Goal: Transaction & Acquisition: Book appointment/travel/reservation

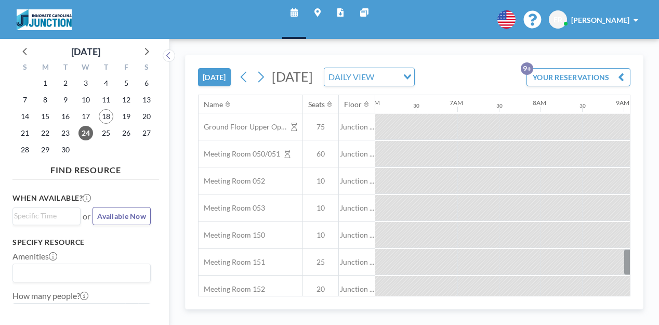
scroll to position [0, 701]
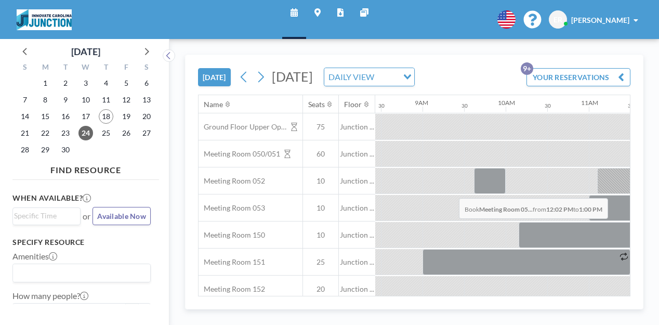
drag, startPoint x: 422, startPoint y: 171, endPoint x: 456, endPoint y: 174, distance: 33.9
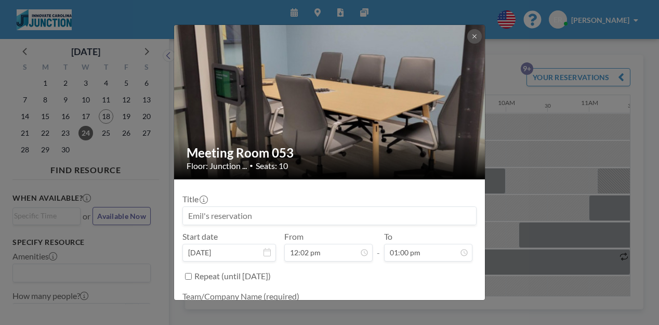
drag, startPoint x: 280, startPoint y: 181, endPoint x: 199, endPoint y: 179, distance: 81.1
click at [199, 179] on div "Meeting Room 053 Floor: Junction ... • Seats: 10 Title Start date [DATE] From 1…" at bounding box center [329, 162] width 659 height 325
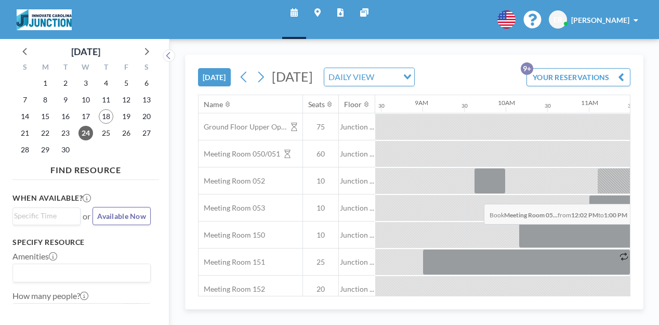
drag, startPoint x: 435, startPoint y: 169, endPoint x: 481, endPoint y: 179, distance: 47.3
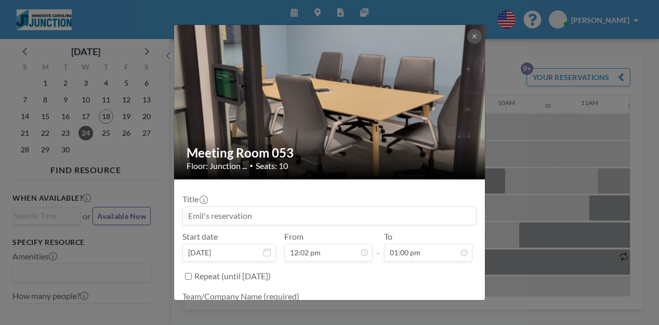
click at [262, 207] on input at bounding box center [329, 216] width 293 height 18
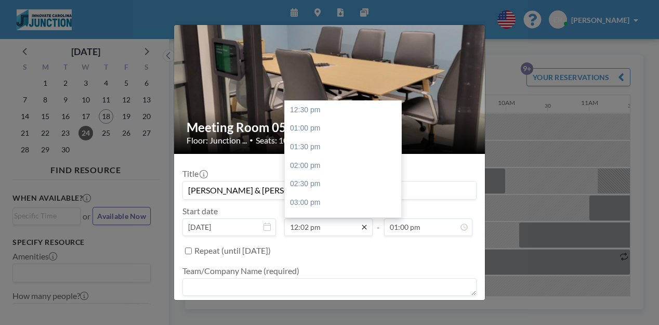
scroll to position [33, 0]
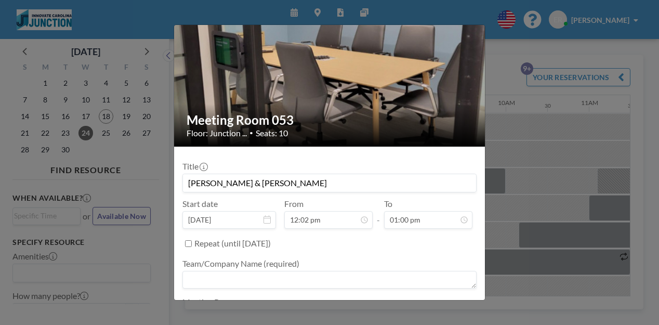
type input "[PERSON_NAME] & [PERSON_NAME]"
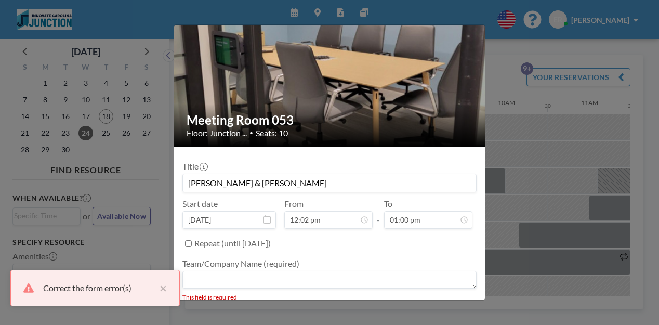
click at [243, 271] on textarea at bounding box center [329, 280] width 294 height 18
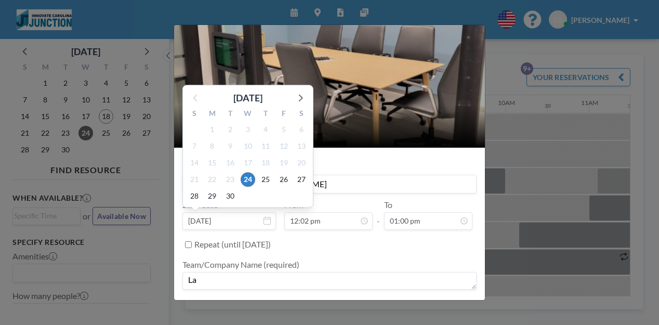
scroll to position [31, 0]
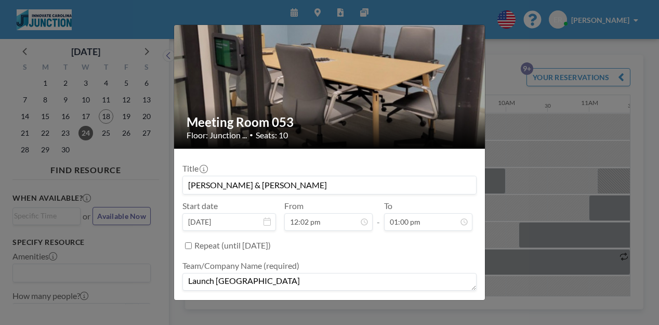
type textarea "Launch [GEOGRAPHIC_DATA]"
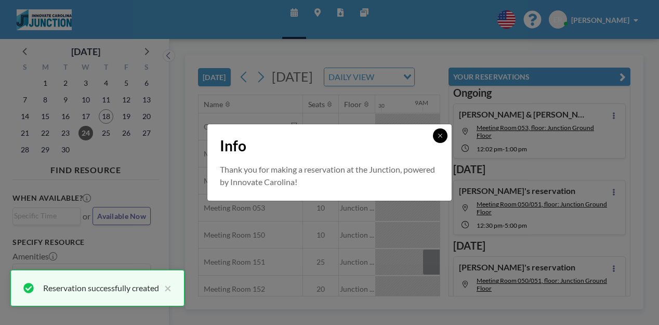
click at [433, 140] on button at bounding box center [440, 135] width 15 height 15
